Goal: Transaction & Acquisition: Purchase product/service

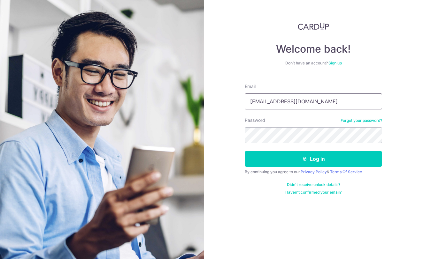
type input "[EMAIL_ADDRESS][DOMAIN_NAME]"
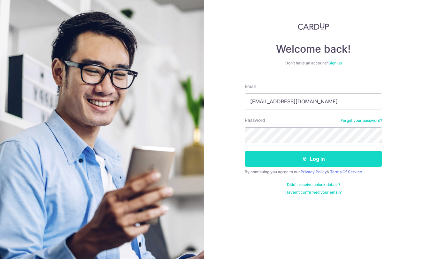
click at [312, 159] on button "Log in" at bounding box center [313, 159] width 137 height 16
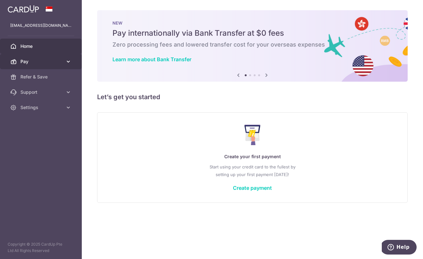
click at [65, 63] on link "Pay" at bounding box center [41, 61] width 82 height 15
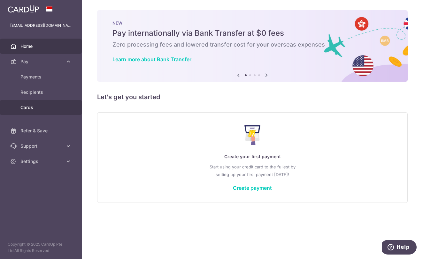
click at [33, 104] on span "Cards" at bounding box center [41, 107] width 42 height 6
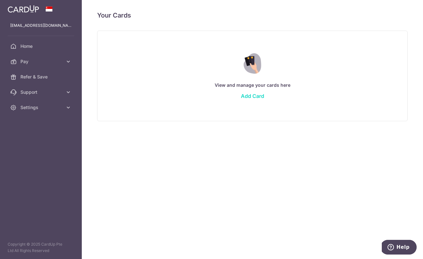
click at [249, 95] on link "Add Card" at bounding box center [252, 96] width 23 height 6
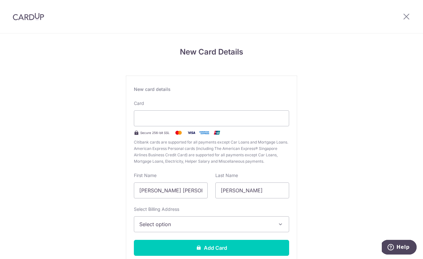
click at [279, 225] on icon "button" at bounding box center [280, 224] width 6 height 6
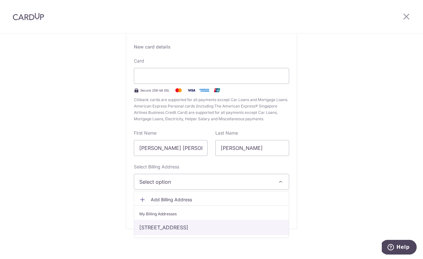
scroll to position [42, 0]
click at [232, 226] on link "514 Jelapang Road #09-235, Singapore, Singapore-670514" at bounding box center [211, 227] width 155 height 15
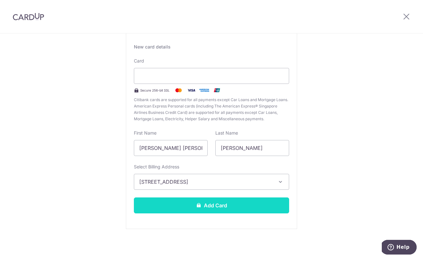
click at [218, 209] on button "Add Card" at bounding box center [211, 206] width 155 height 16
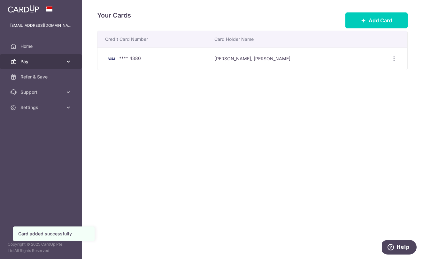
click at [41, 62] on span "Pay" at bounding box center [41, 61] width 42 height 6
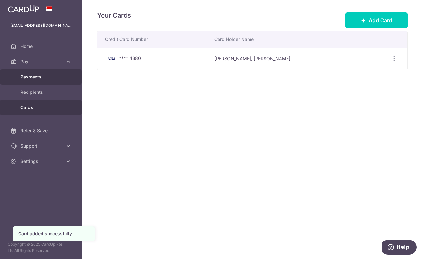
click at [34, 74] on span "Payments" at bounding box center [41, 77] width 42 height 6
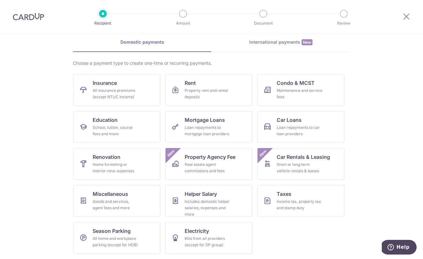
scroll to position [27, 0]
click at [207, 101] on link "Rent Property rent and rental deposits" at bounding box center [208, 90] width 87 height 32
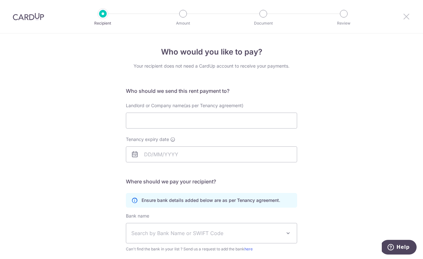
click at [406, 15] on icon at bounding box center [406, 16] width 8 height 8
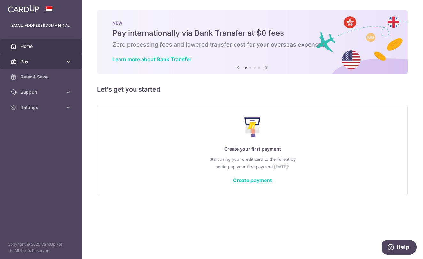
click at [65, 64] on link "Pay" at bounding box center [41, 61] width 82 height 15
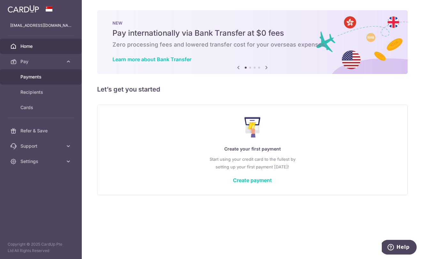
click at [48, 73] on link "Payments" at bounding box center [41, 76] width 82 height 15
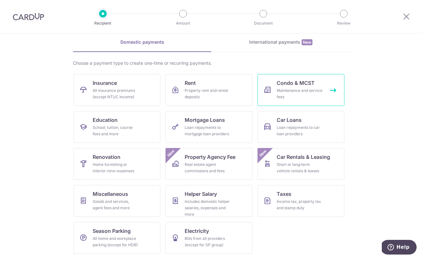
scroll to position [27, 0]
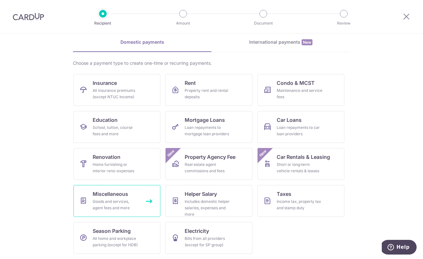
click at [111, 199] on div "Goods and services, agent fees and more" at bounding box center [116, 205] width 46 height 13
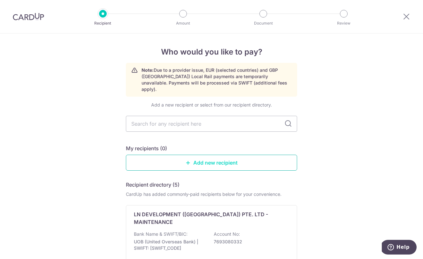
click at [201, 155] on link "Add new recipient" at bounding box center [211, 163] width 171 height 16
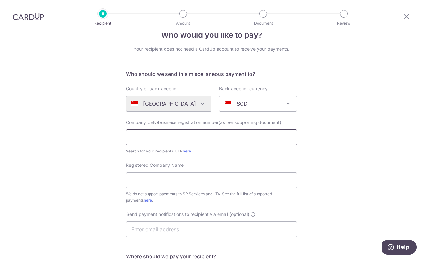
scroll to position [13, 0]
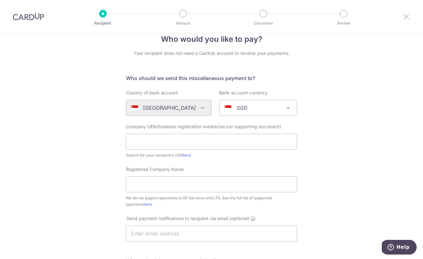
click at [409, 17] on icon at bounding box center [406, 16] width 8 height 8
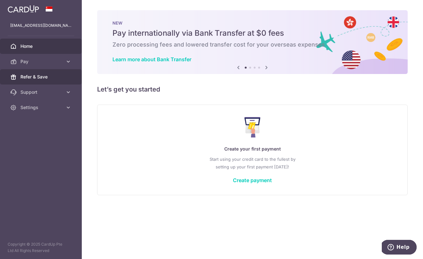
click at [53, 76] on span "Refer & Save" at bounding box center [41, 77] width 42 height 6
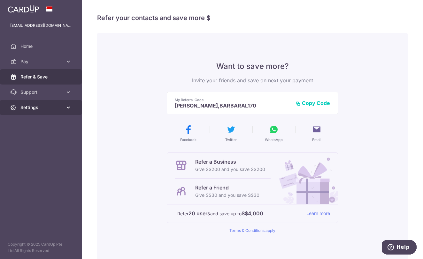
click at [69, 108] on icon at bounding box center [68, 107] width 6 height 6
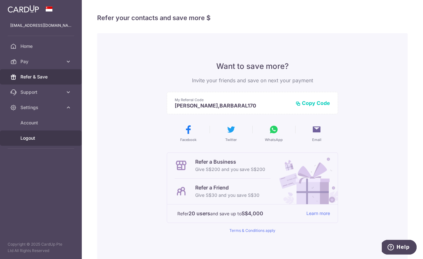
click at [27, 136] on span "Logout" at bounding box center [41, 138] width 42 height 6
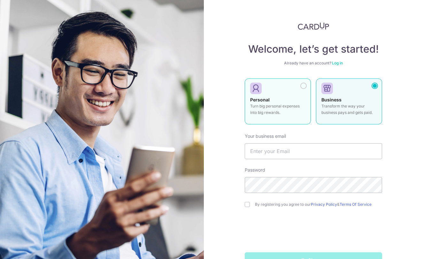
click at [302, 86] on div at bounding box center [303, 86] width 6 height 6
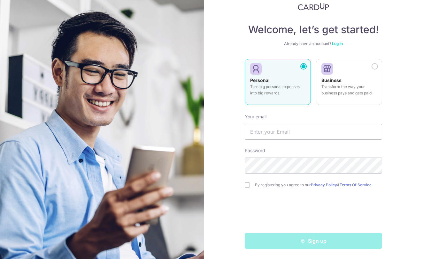
scroll to position [19, 0]
click at [249, 185] on input "checkbox" at bounding box center [247, 185] width 5 height 5
checkbox input "true"
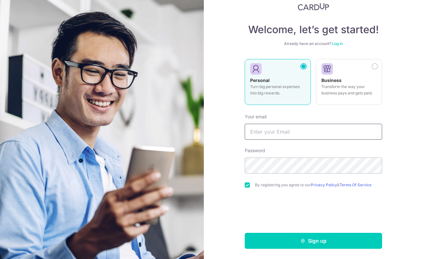
click at [278, 132] on input "text" at bounding box center [313, 132] width 137 height 16
type input "blee2205@gmail.com"
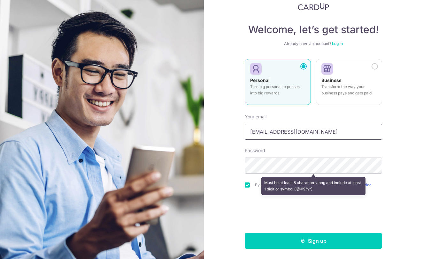
click at [302, 130] on input "blee2205@gmail.com" at bounding box center [313, 132] width 137 height 16
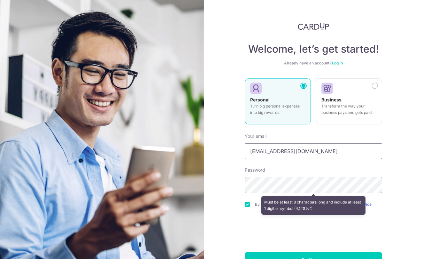
type input "yh2205_lee@hotmail.com"
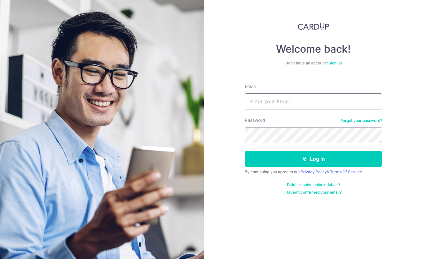
type input "[EMAIL_ADDRESS][DOMAIN_NAME]"
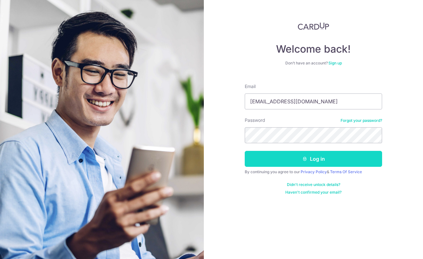
click at [283, 156] on button "Log in" at bounding box center [313, 159] width 137 height 16
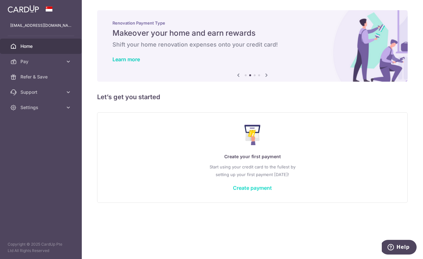
click at [263, 189] on link "Create payment" at bounding box center [252, 188] width 39 height 6
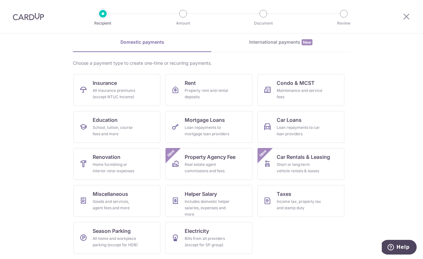
scroll to position [27, 0]
click at [121, 200] on div "Goods and services, agent fees and more" at bounding box center [116, 205] width 46 height 13
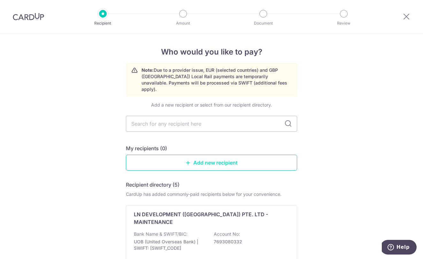
click at [181, 155] on link "Add new recipient" at bounding box center [211, 163] width 171 height 16
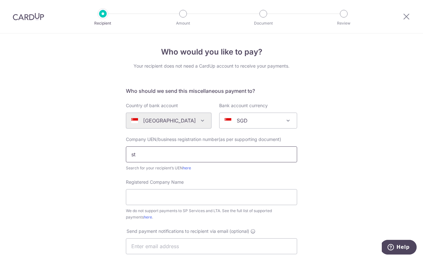
type input "s"
drag, startPoint x: 187, startPoint y: 154, endPoint x: 142, endPoint y: 158, distance: 44.7
click at [142, 159] on input "Standard Chartered" at bounding box center [211, 155] width 171 height 16
click at [142, 158] on input "Standard Chartered" at bounding box center [211, 155] width 171 height 16
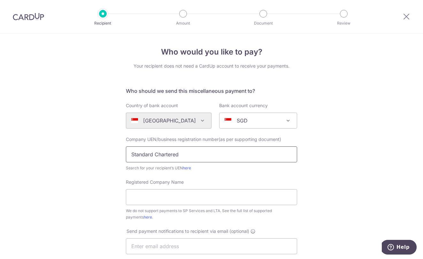
click at [144, 156] on input "Standard Chartered" at bounding box center [211, 155] width 171 height 16
click at [145, 156] on input "Standard Chartered" at bounding box center [211, 155] width 171 height 16
click at [146, 156] on input "Standard Chartered" at bounding box center [211, 155] width 171 height 16
drag, startPoint x: 132, startPoint y: 155, endPoint x: 199, endPoint y: 148, distance: 66.8
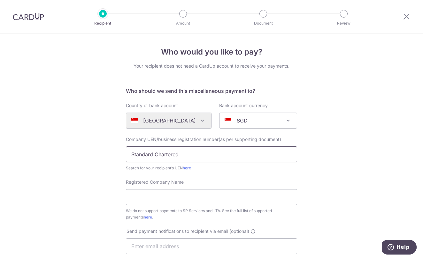
click at [196, 155] on input "Standard Chartered" at bounding box center [211, 155] width 171 height 16
type input "Standard Chartered"
click at [199, 153] on input "Standard Chartered" at bounding box center [211, 155] width 171 height 16
type input "S"
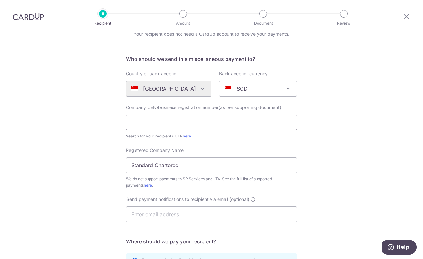
scroll to position [56, 0]
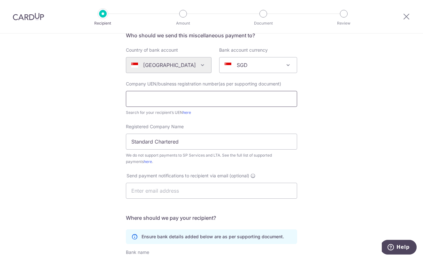
click at [288, 98] on input "text" at bounding box center [211, 99] width 171 height 16
click at [287, 99] on input "text" at bounding box center [211, 99] width 171 height 16
click at [290, 99] on input "text" at bounding box center [211, 99] width 171 height 16
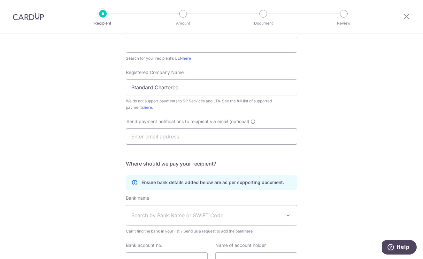
scroll to position [111, 0]
click at [282, 161] on h5 "Where should we pay your recipient?" at bounding box center [211, 163] width 171 height 8
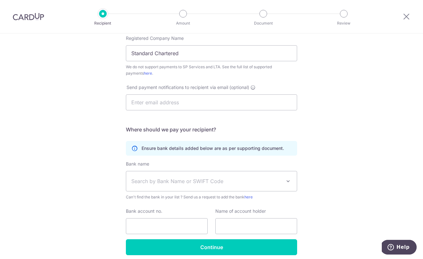
scroll to position [144, 0]
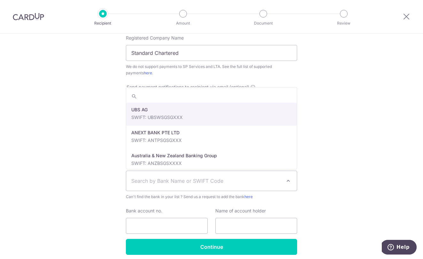
click at [240, 184] on span "Search by Bank Name or SWIFT Code" at bounding box center [206, 181] width 150 height 8
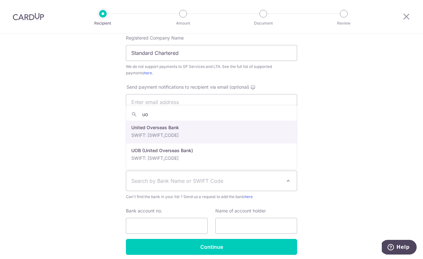
type input "uo"
select select "23668"
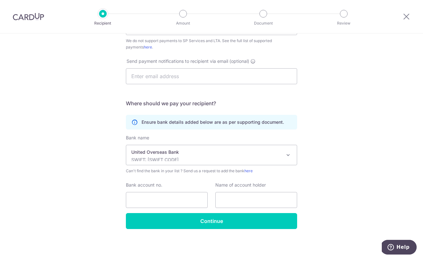
scroll to position [170, 0]
click at [168, 206] on input "Bank account no." at bounding box center [167, 200] width 82 height 16
type input "[CREDIT_CARD_NUMBER]"
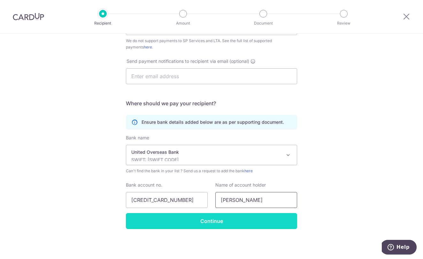
type input "[PERSON_NAME]"
click at [221, 226] on input "Continue" at bounding box center [211, 221] width 171 height 16
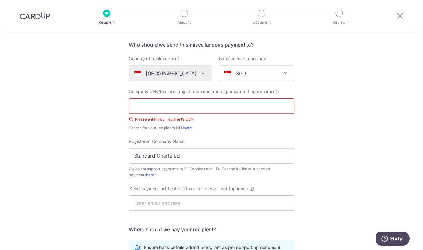
scroll to position [24, 0]
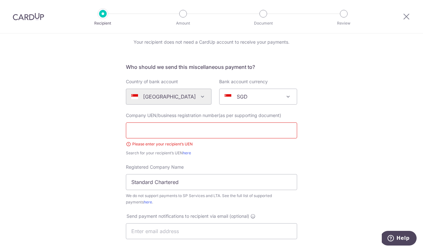
paste input "S16FC0027L"
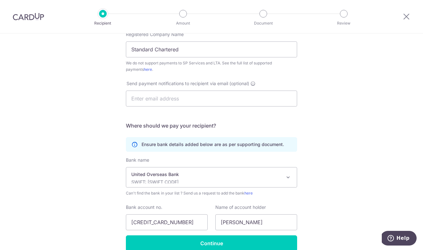
scroll to position [163, 0]
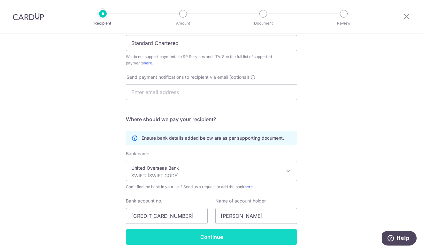
type input "S16FC0027L"
click at [199, 234] on input "Continue" at bounding box center [211, 237] width 171 height 16
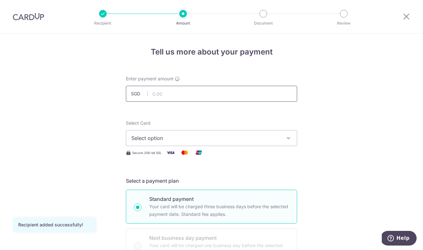
click at [197, 96] on input "text" at bounding box center [211, 94] width 171 height 16
type input "700.00"
click at [211, 141] on span "Select option" at bounding box center [205, 138] width 149 height 8
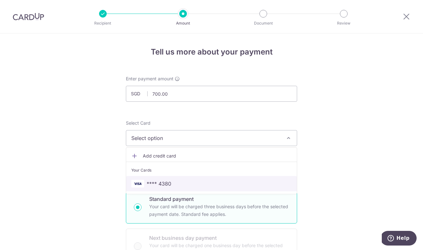
click at [202, 181] on span "**** 4380" at bounding box center [211, 184] width 160 height 8
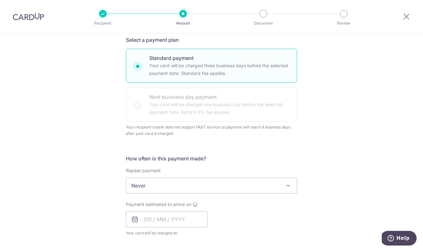
scroll to position [145, 0]
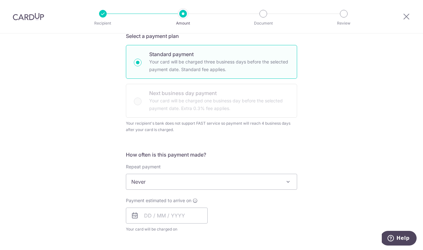
click at [181, 181] on span "Never" at bounding box center [211, 181] width 171 height 15
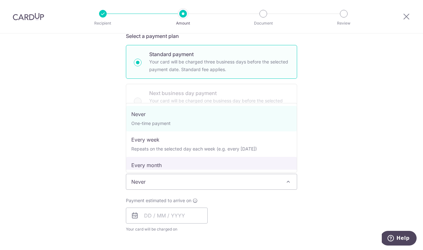
select select "3"
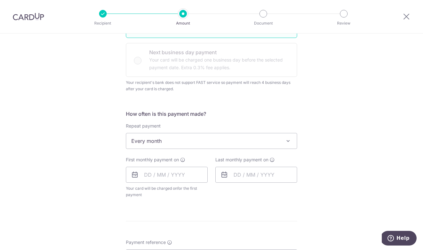
scroll to position [189, 0]
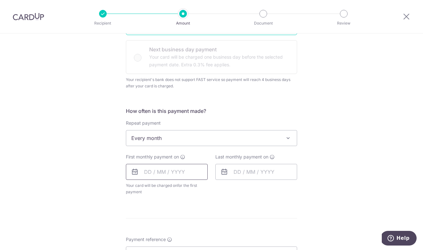
click at [150, 172] on input "text" at bounding box center [167, 172] width 82 height 16
click at [166, 241] on link "14" at bounding box center [164, 243] width 10 height 10
type input "14/10/2025"
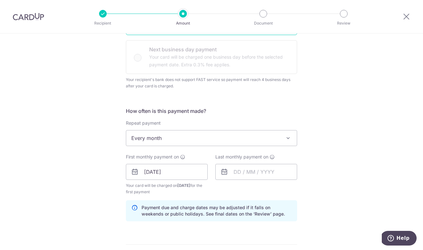
click at [253, 187] on div "Last monthly payment on" at bounding box center [255, 175] width 89 height 42
click at [273, 158] on icon at bounding box center [272, 157] width 5 height 5
click at [265, 175] on input "text" at bounding box center [256, 172] width 82 height 16
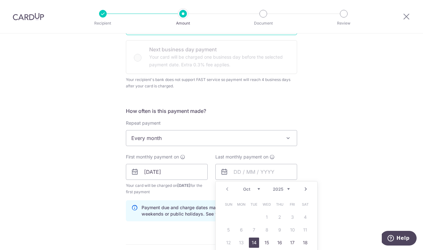
click at [287, 189] on select "2025 2026 2027 2028 2029 2030 2031 2032 2033 2034 2035" at bounding box center [281, 189] width 17 height 5
click at [227, 190] on link "Prev" at bounding box center [227, 190] width 8 height 8
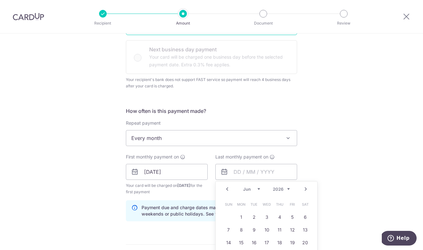
click at [227, 190] on link "Prev" at bounding box center [227, 190] width 8 height 8
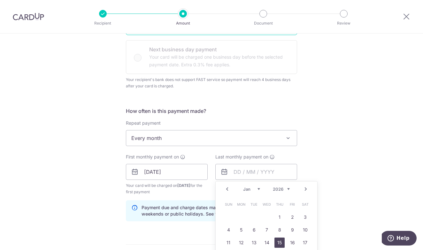
click at [278, 242] on link "15" at bounding box center [279, 243] width 10 height 10
type input "15/01/2026"
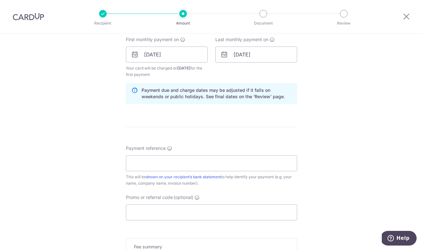
scroll to position [307, 0]
click at [252, 171] on input "Payment reference" at bounding box center [211, 163] width 171 height 16
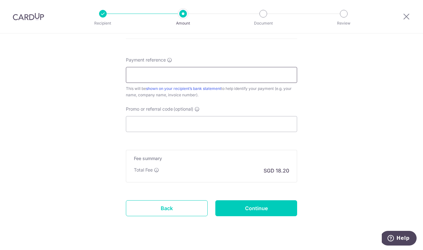
scroll to position [398, 0]
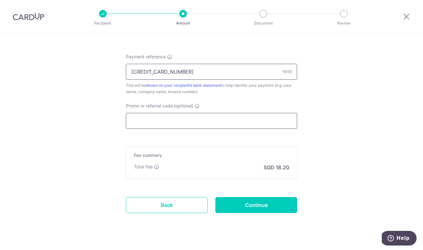
type input "9702-2228-0189-4157"
click at [164, 118] on input "Promo or referral code (optional)" at bounding box center [211, 121] width 171 height 16
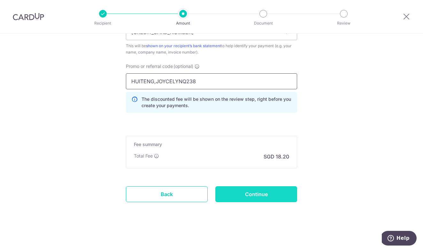
scroll to position [438, 0]
type input "HUITENG,JOYCELYNQ238"
click at [255, 197] on input "Continue" at bounding box center [256, 195] width 82 height 16
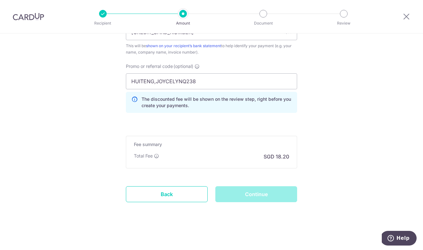
click at [254, 194] on div "Continue" at bounding box center [255, 195] width 89 height 16
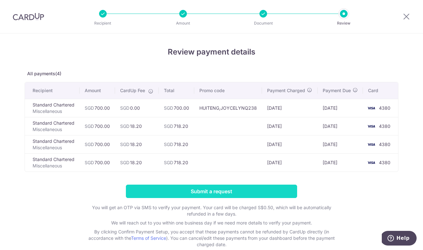
click at [205, 195] on input "Submit a request" at bounding box center [211, 191] width 171 height 13
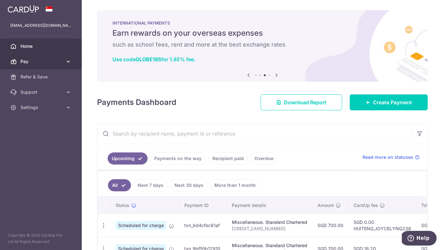
click at [47, 59] on span "Pay" at bounding box center [41, 61] width 42 height 6
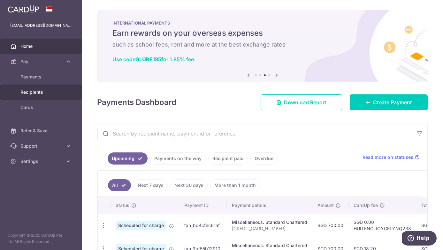
click at [39, 91] on span "Recipients" at bounding box center [41, 92] width 42 height 6
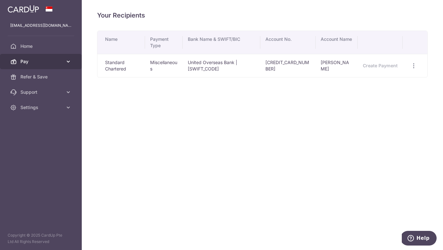
click at [45, 65] on link "Pay" at bounding box center [41, 61] width 82 height 15
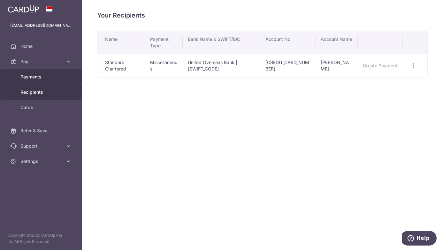
click at [37, 79] on span "Payments" at bounding box center [41, 77] width 42 height 6
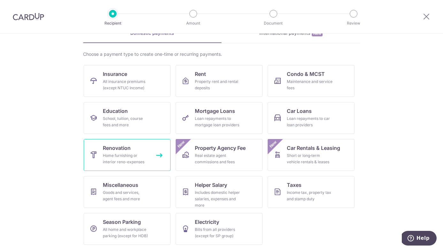
scroll to position [35, 0]
click at [119, 220] on span "Season Parking" at bounding box center [122, 222] width 38 height 8
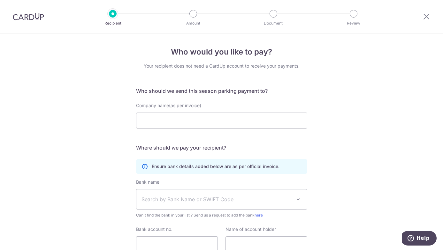
click at [178, 208] on span "Search by Bank Name or SWIFT Code" at bounding box center [221, 200] width 171 height 20
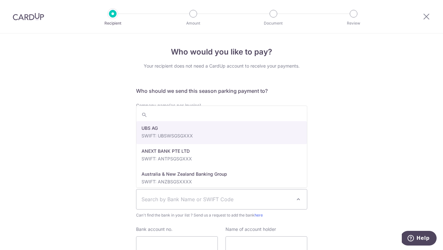
click at [125, 212] on div "Who would you like to pay? Your recipient does not need a CardUp account to rec…" at bounding box center [221, 169] width 443 height 270
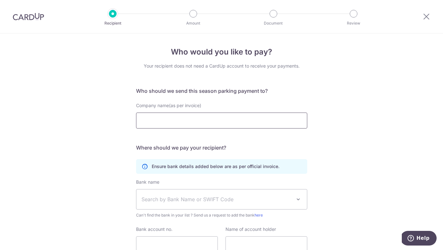
click at [178, 126] on input "Company name(as per invoice)" at bounding box center [221, 121] width 171 height 16
type input "HDB"
click at [123, 186] on div "Who would you like to pay? Your recipient does not need a CardUp account to rec…" at bounding box center [221, 169] width 443 height 270
click at [424, 14] on icon at bounding box center [427, 16] width 8 height 8
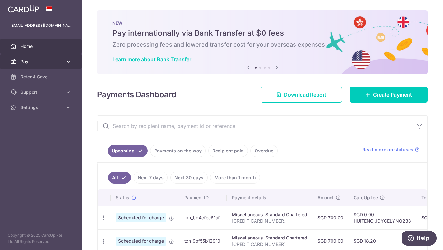
click at [56, 67] on link "Pay" at bounding box center [41, 61] width 82 height 15
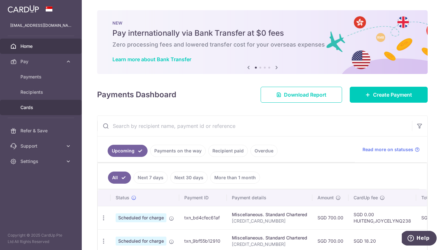
click at [35, 108] on span "Cards" at bounding box center [41, 107] width 42 height 6
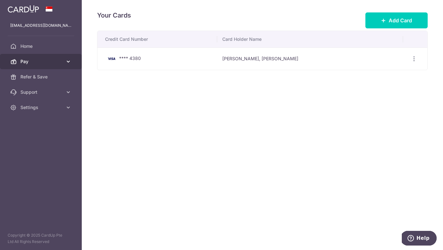
click at [58, 64] on span "Pay" at bounding box center [41, 61] width 42 height 6
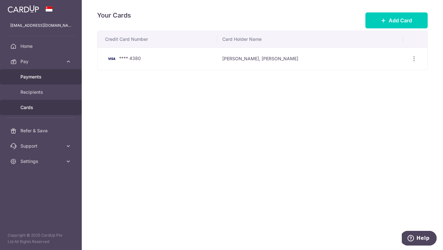
click at [53, 78] on span "Payments" at bounding box center [41, 77] width 42 height 6
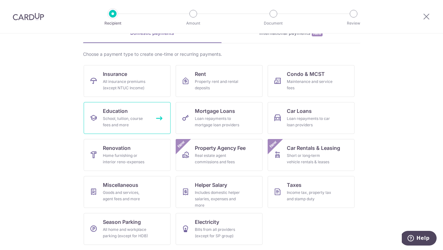
scroll to position [35, 0]
click at [201, 226] on link "Electricity Bills from all providers (except for SP group)" at bounding box center [219, 229] width 87 height 32
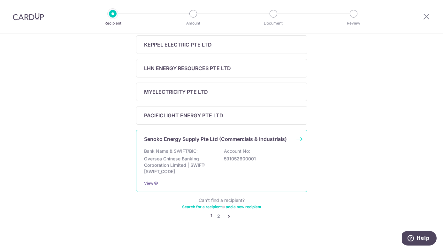
scroll to position [243, 0]
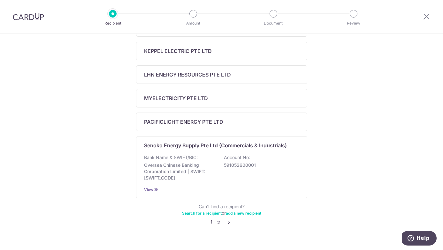
click at [217, 222] on link "2" at bounding box center [219, 223] width 8 height 8
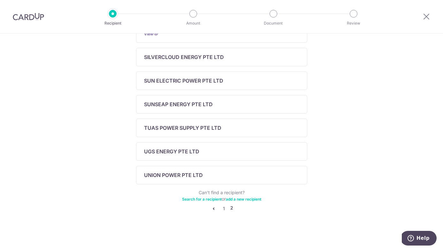
scroll to position [194, 0]
click at [224, 210] on link "1" at bounding box center [224, 209] width 8 height 8
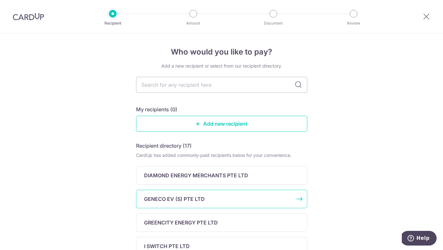
scroll to position [0, 0]
click at [424, 15] on icon at bounding box center [427, 16] width 8 height 8
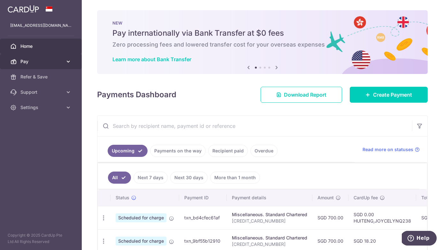
click at [54, 64] on span "Pay" at bounding box center [41, 61] width 42 height 6
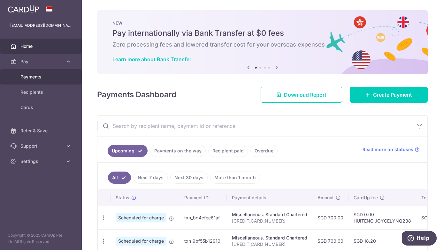
click at [44, 79] on span "Payments" at bounding box center [41, 77] width 42 height 6
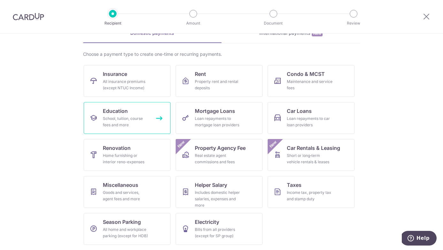
scroll to position [35, 0]
click at [125, 79] on div "All insurance premiums (except NTUC Income)" at bounding box center [126, 85] width 46 height 13
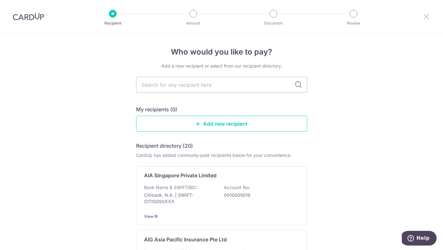
click at [425, 15] on icon at bounding box center [427, 16] width 8 height 8
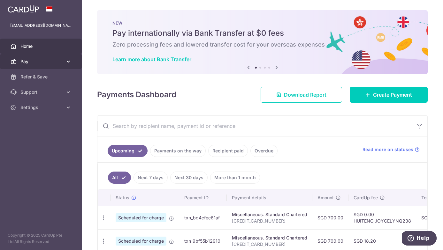
click at [45, 66] on link "Pay" at bounding box center [41, 61] width 82 height 15
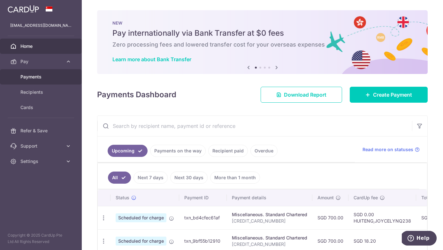
drag, startPoint x: 40, startPoint y: 90, endPoint x: 59, endPoint y: 70, distance: 27.1
click at [49, 84] on ul "Payments Recipients Cards" at bounding box center [41, 96] width 82 height 54
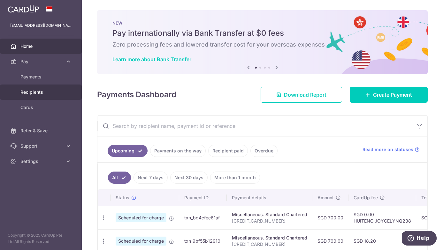
click at [36, 89] on link "Recipients" at bounding box center [41, 92] width 82 height 15
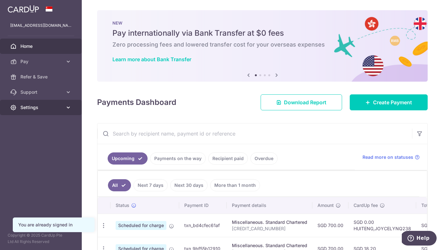
click at [70, 111] on link "Settings" at bounding box center [41, 107] width 82 height 15
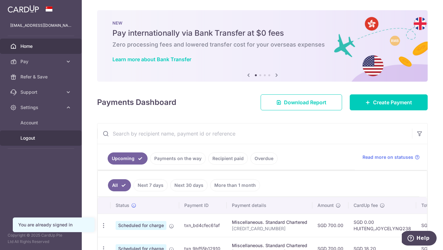
click at [32, 141] on span "Logout" at bounding box center [41, 138] width 42 height 6
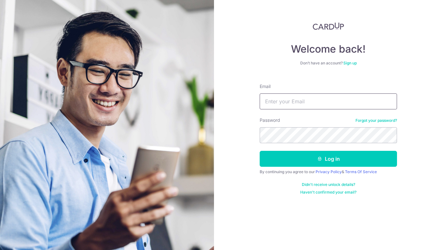
type input "[EMAIL_ADDRESS][DOMAIN_NAME]"
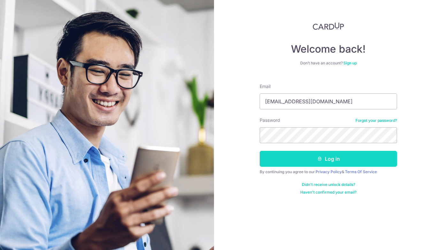
click at [314, 157] on button "Log in" at bounding box center [328, 159] width 137 height 16
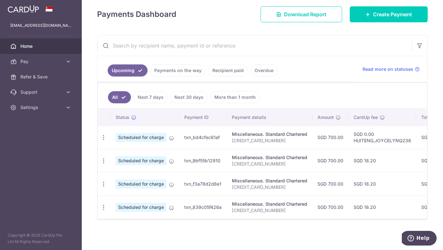
scroll to position [88, 0]
click at [103, 160] on icon "button" at bounding box center [103, 161] width 7 height 7
click at [108, 194] on icon at bounding box center [107, 194] width 8 height 8
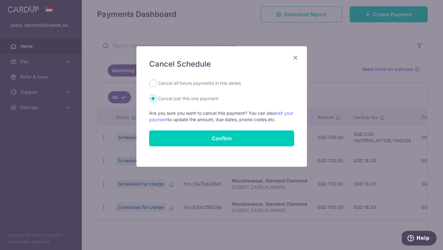
click at [185, 84] on label "Cancel all future payments in this series" at bounding box center [199, 84] width 83 height 8
click at [157, 84] on input "Cancel all future payments in this series" at bounding box center [153, 84] width 8 height 8
radio input "true"
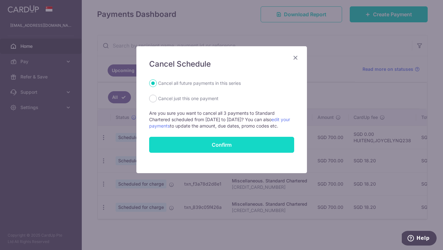
click at [202, 148] on button "Confirm" at bounding box center [221, 145] width 145 height 16
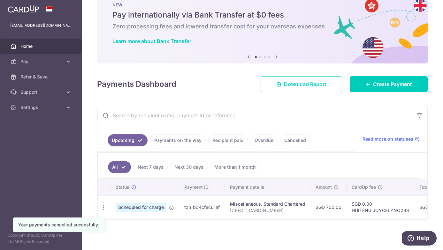
scroll to position [18, 0]
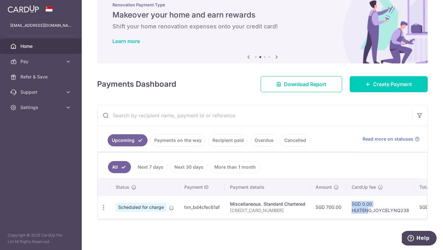
drag, startPoint x: 368, startPoint y: 209, endPoint x: 334, endPoint y: 208, distance: 33.2
click at [334, 208] on tr "Update payment Cancel payment Scheduled for charge txn_bd4cfec61af Miscellaneou…" at bounding box center [339, 207] width 483 height 23
click at [361, 205] on td "SGD 0.00 HUITENG,JOYCELYNQ238" at bounding box center [381, 207] width 68 height 23
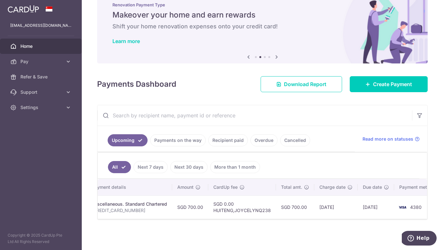
scroll to position [0, 150]
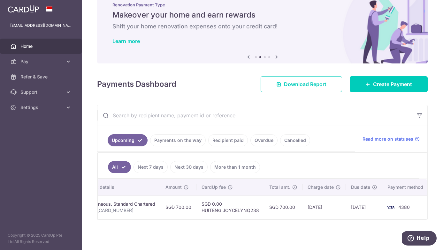
drag, startPoint x: 361, startPoint y: 205, endPoint x: 431, endPoint y: 205, distance: 70.3
click at [431, 205] on div "× Pause Schedule Pause all future payments in this series Pause just this one p…" at bounding box center [262, 125] width 361 height 250
click at [394, 205] on img at bounding box center [390, 208] width 13 height 8
click at [357, 207] on td "14/10/2025" at bounding box center [364, 207] width 36 height 23
drag, startPoint x: 332, startPoint y: 214, endPoint x: 297, endPoint y: 210, distance: 34.4
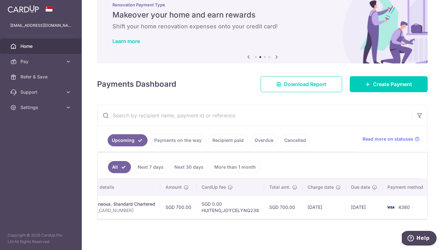
click at [297, 210] on tr "Update payment Cancel payment Scheduled for charge txn_bd4cfec61af Miscellaneou…" at bounding box center [189, 207] width 483 height 23
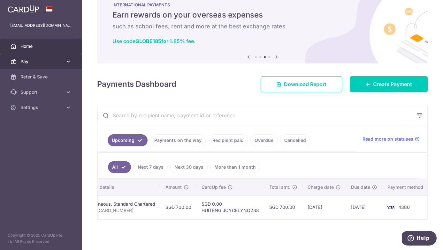
click at [65, 62] on link "Pay" at bounding box center [41, 61] width 82 height 15
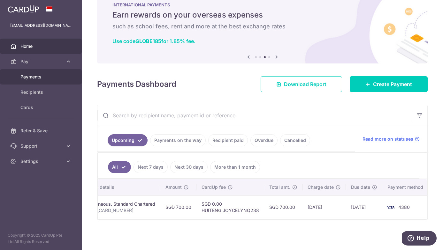
click at [39, 79] on span "Payments" at bounding box center [41, 77] width 42 height 6
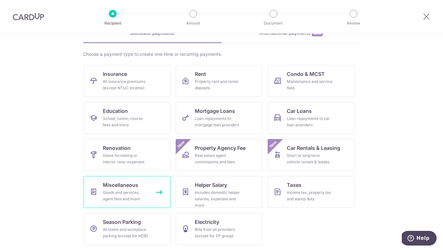
scroll to position [35, 0]
click at [210, 188] on span "Helper Salary" at bounding box center [211, 185] width 32 height 8
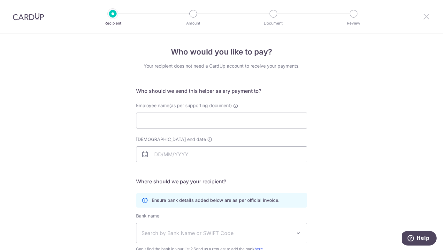
click at [426, 19] on icon at bounding box center [427, 16] width 8 height 8
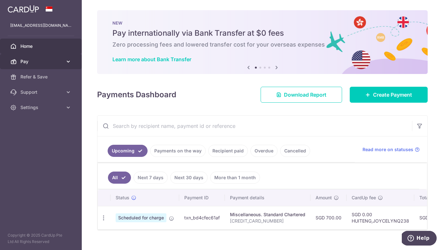
click at [40, 58] on link "Pay" at bounding box center [41, 61] width 82 height 15
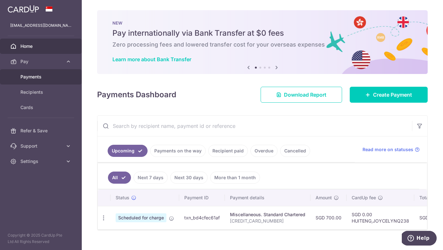
click at [34, 78] on span "Payments" at bounding box center [41, 77] width 42 height 6
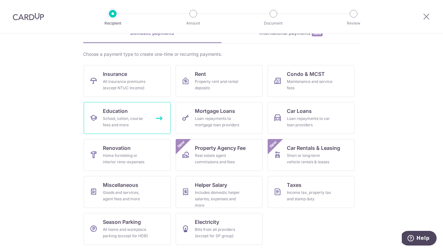
scroll to position [35, 0]
click at [120, 89] on div "All insurance premiums (except NTUC Income)" at bounding box center [126, 85] width 46 height 13
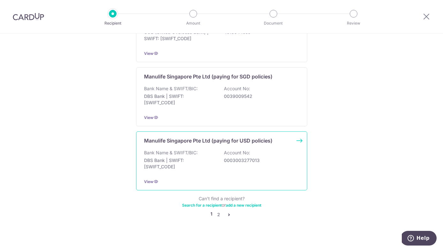
scroll to position [622, 0]
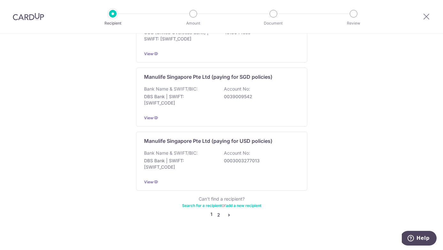
click at [218, 211] on link "2" at bounding box center [219, 215] width 8 height 8
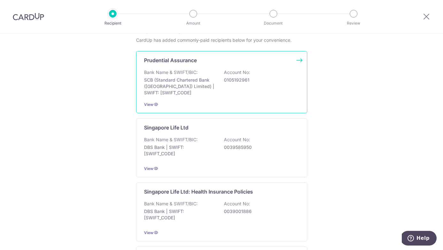
scroll to position [106, 0]
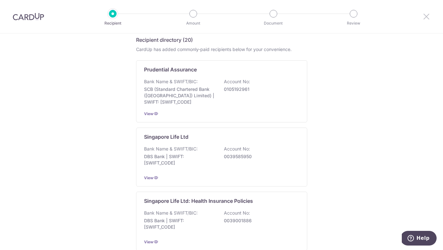
click at [423, 18] on icon at bounding box center [427, 16] width 8 height 8
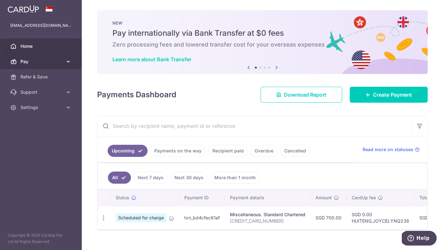
click at [34, 65] on link "Pay" at bounding box center [41, 61] width 82 height 15
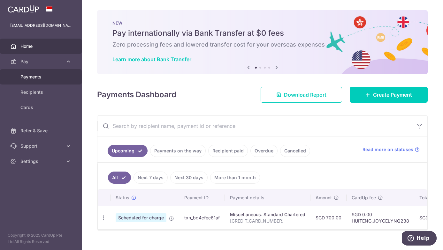
click at [33, 75] on span "Payments" at bounding box center [41, 77] width 42 height 6
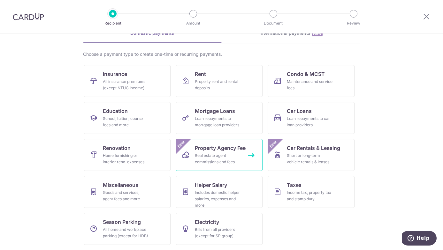
scroll to position [35, 0]
click at [206, 185] on span "Helper Salary" at bounding box center [211, 185] width 32 height 8
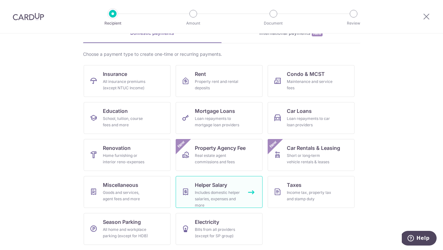
click at [206, 185] on span "Helper Salary" at bounding box center [211, 185] width 32 height 8
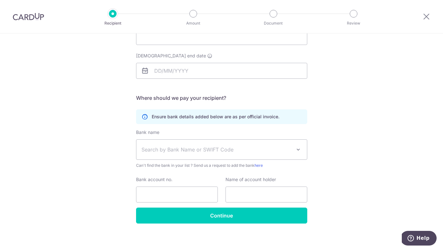
scroll to position [84, 0]
